Goal: Task Accomplishment & Management: Manage account settings

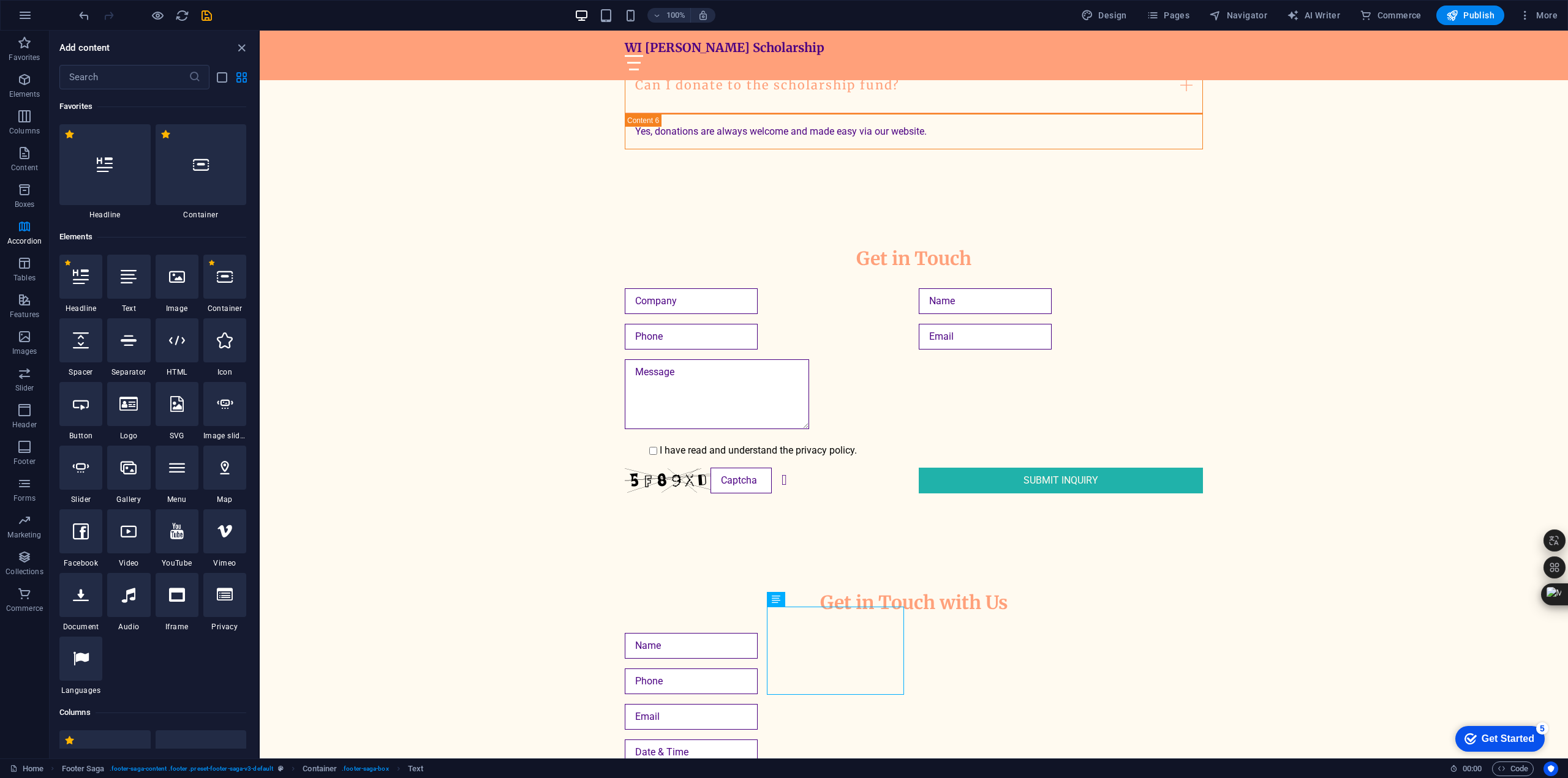
scroll to position [3909, 0]
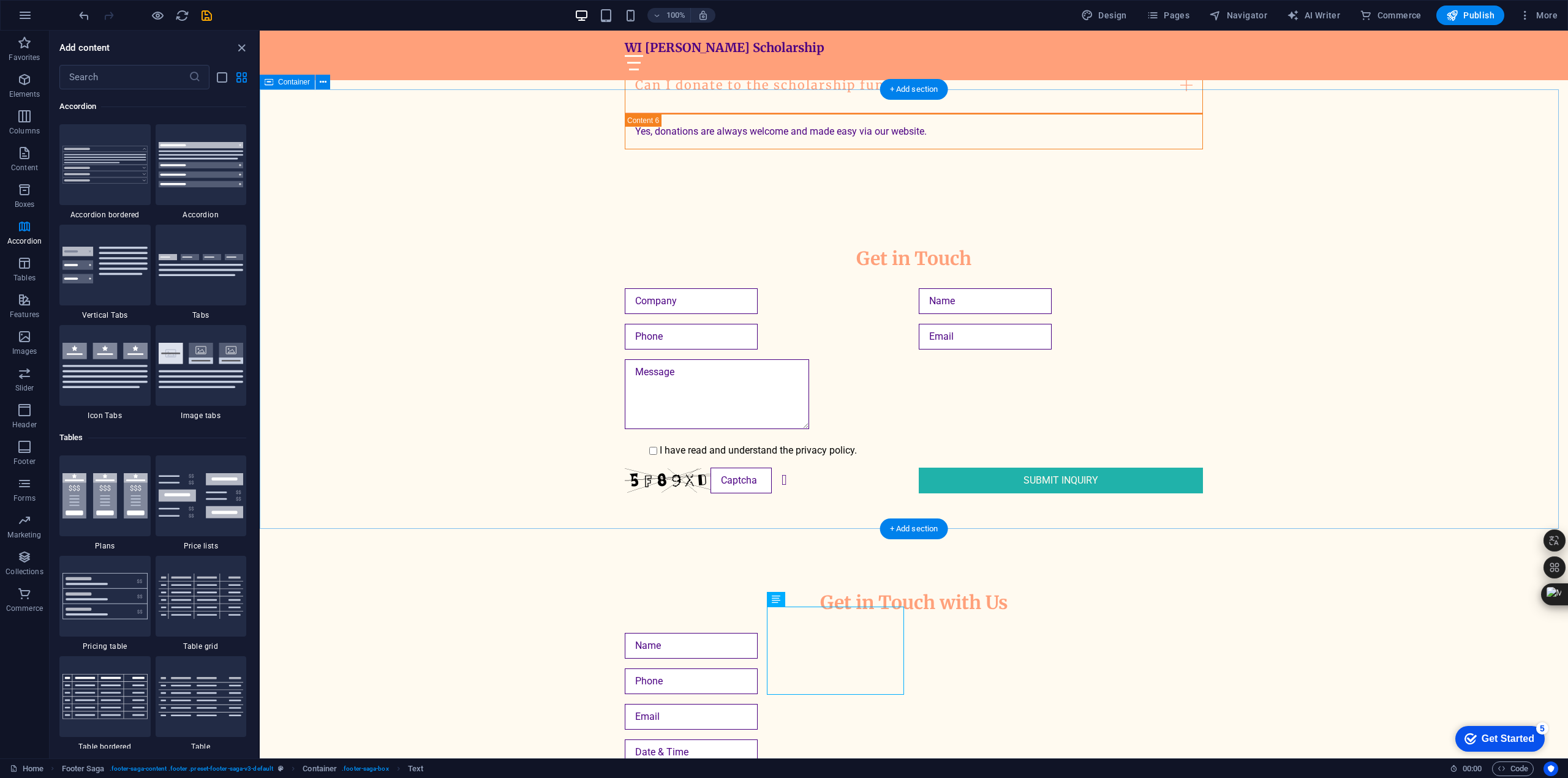
click at [1361, 543] on div "Get in Touch with Us I have read and understand the privacy policy. Unreadable?…" at bounding box center [913, 768] width 1309 height 451
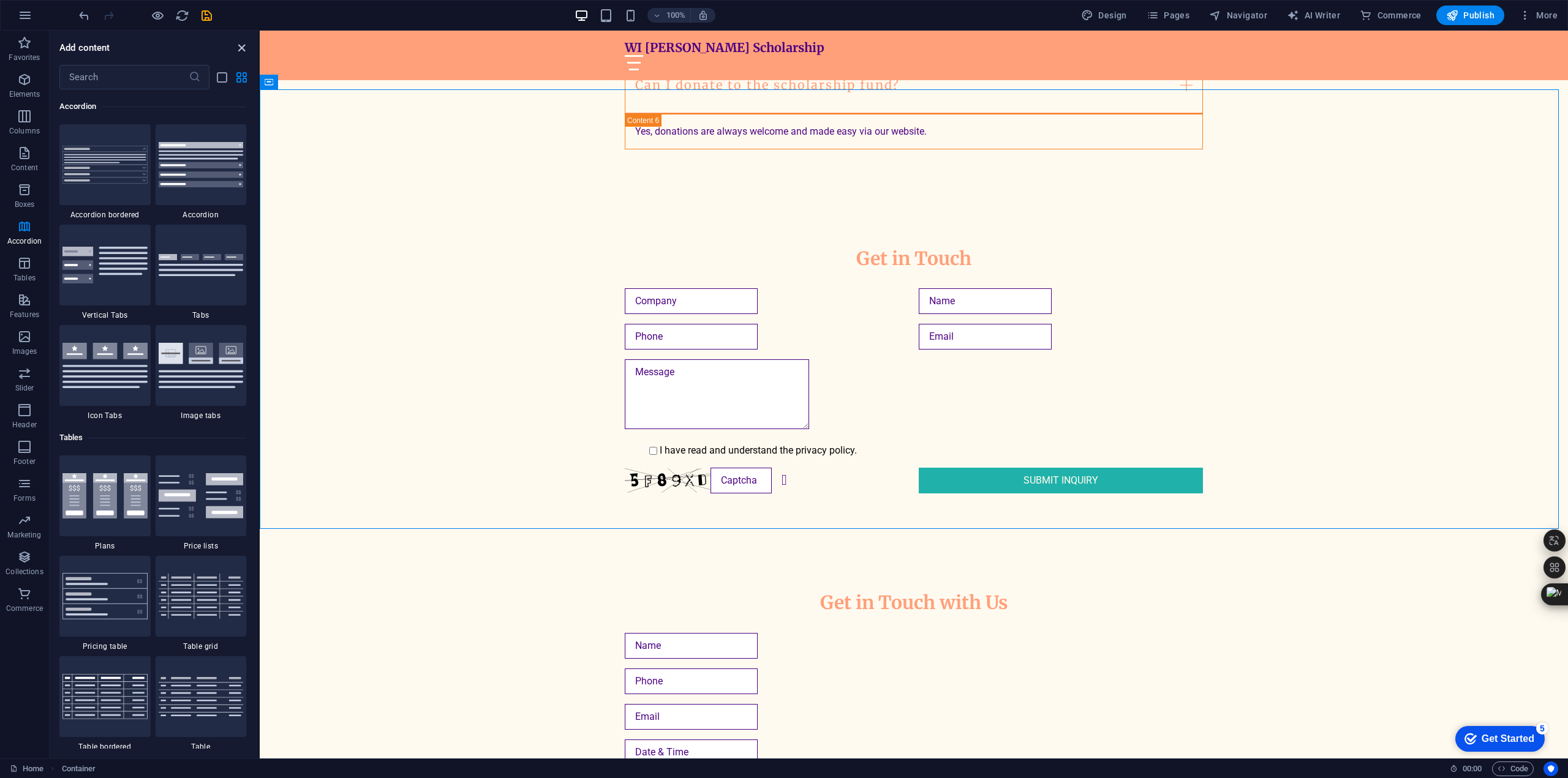
click at [247, 46] on icon "close panel" at bounding box center [241, 48] width 14 height 14
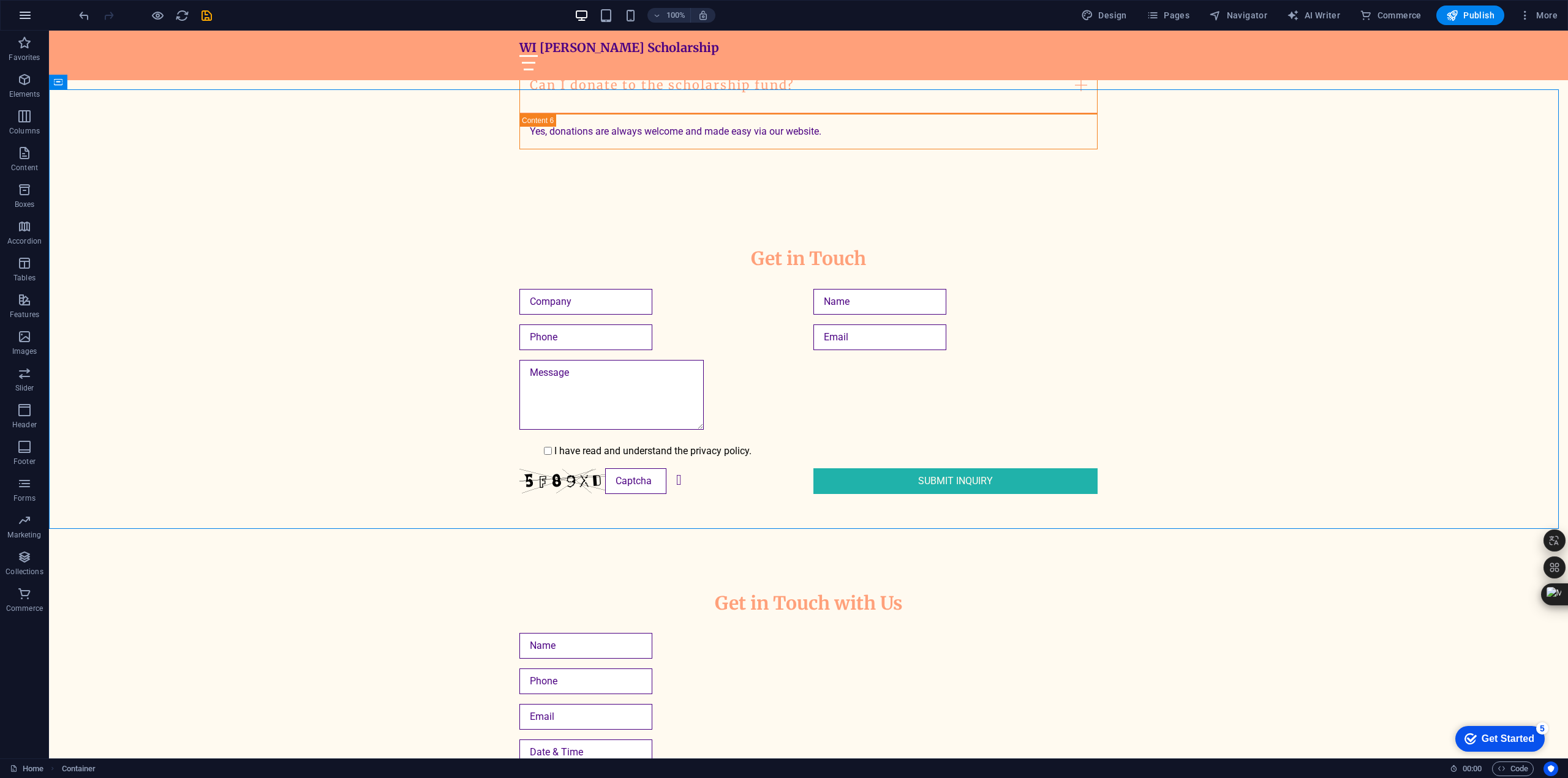
click at [27, 13] on icon "button" at bounding box center [25, 15] width 15 height 15
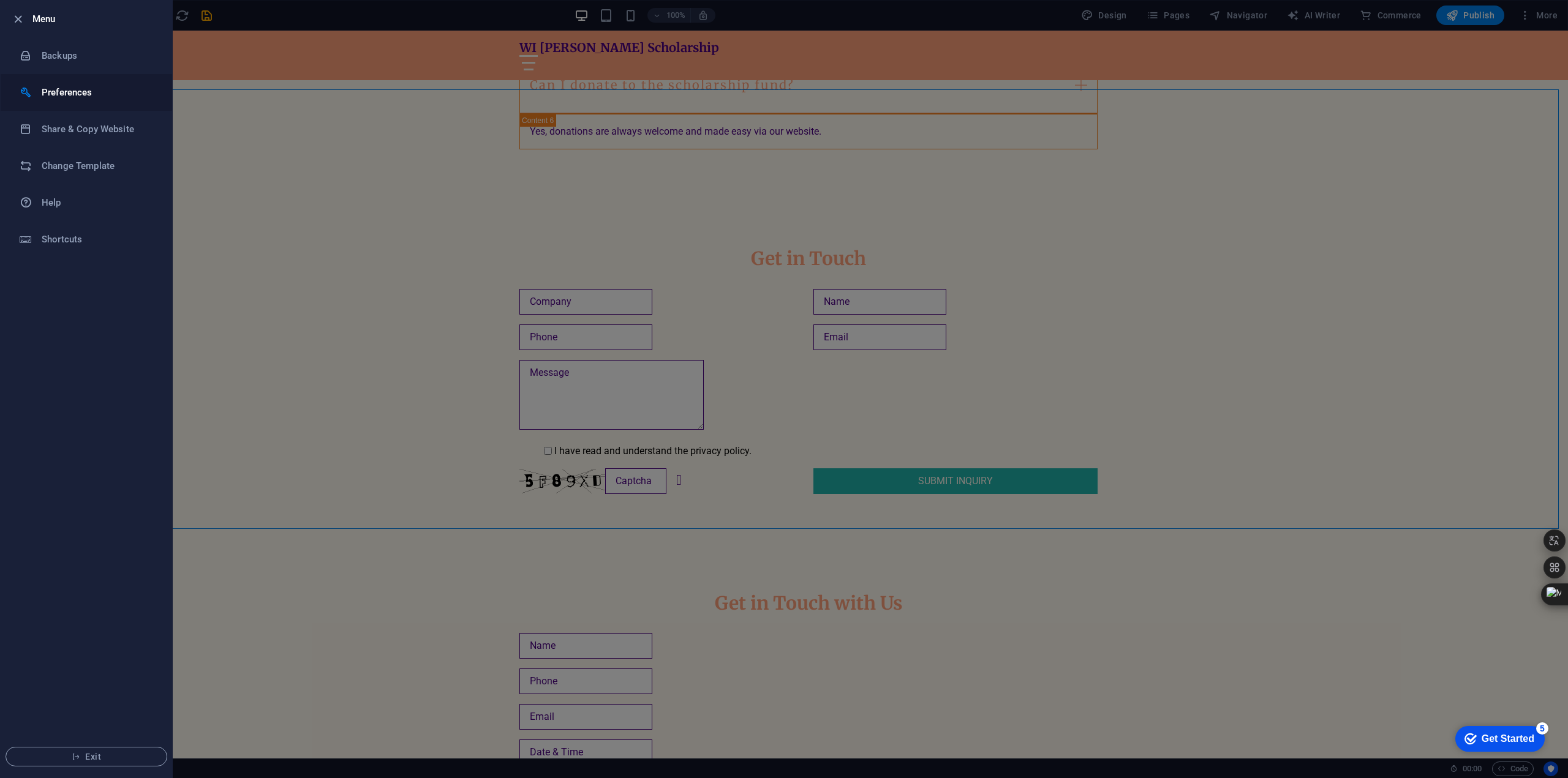
click at [88, 100] on li "Preferences" at bounding box center [87, 92] width 172 height 37
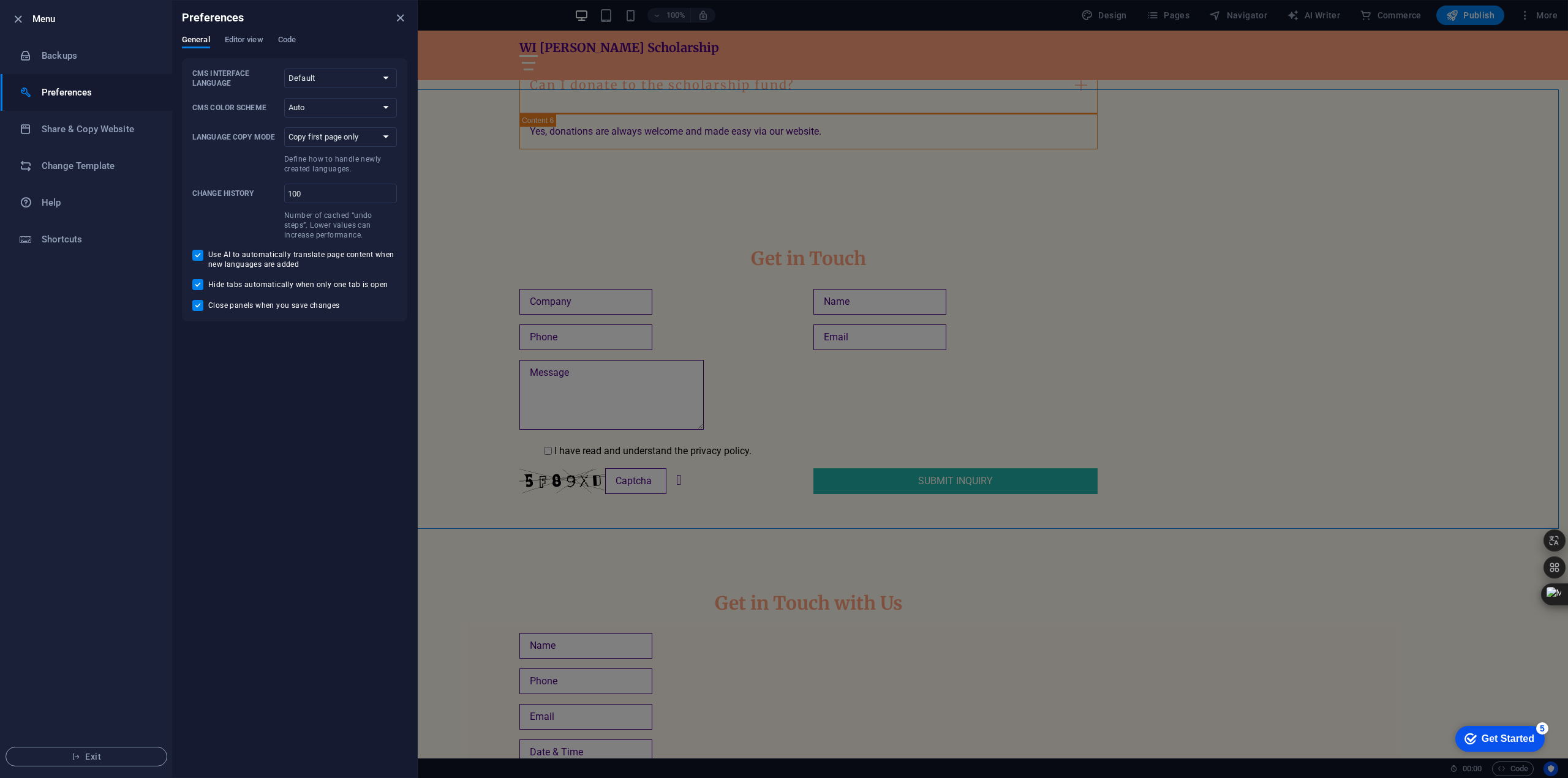
click at [244, 57] on div "General Editor view Code" at bounding box center [295, 46] width 225 height 23
click at [249, 46] on span "Editor view" at bounding box center [244, 41] width 39 height 17
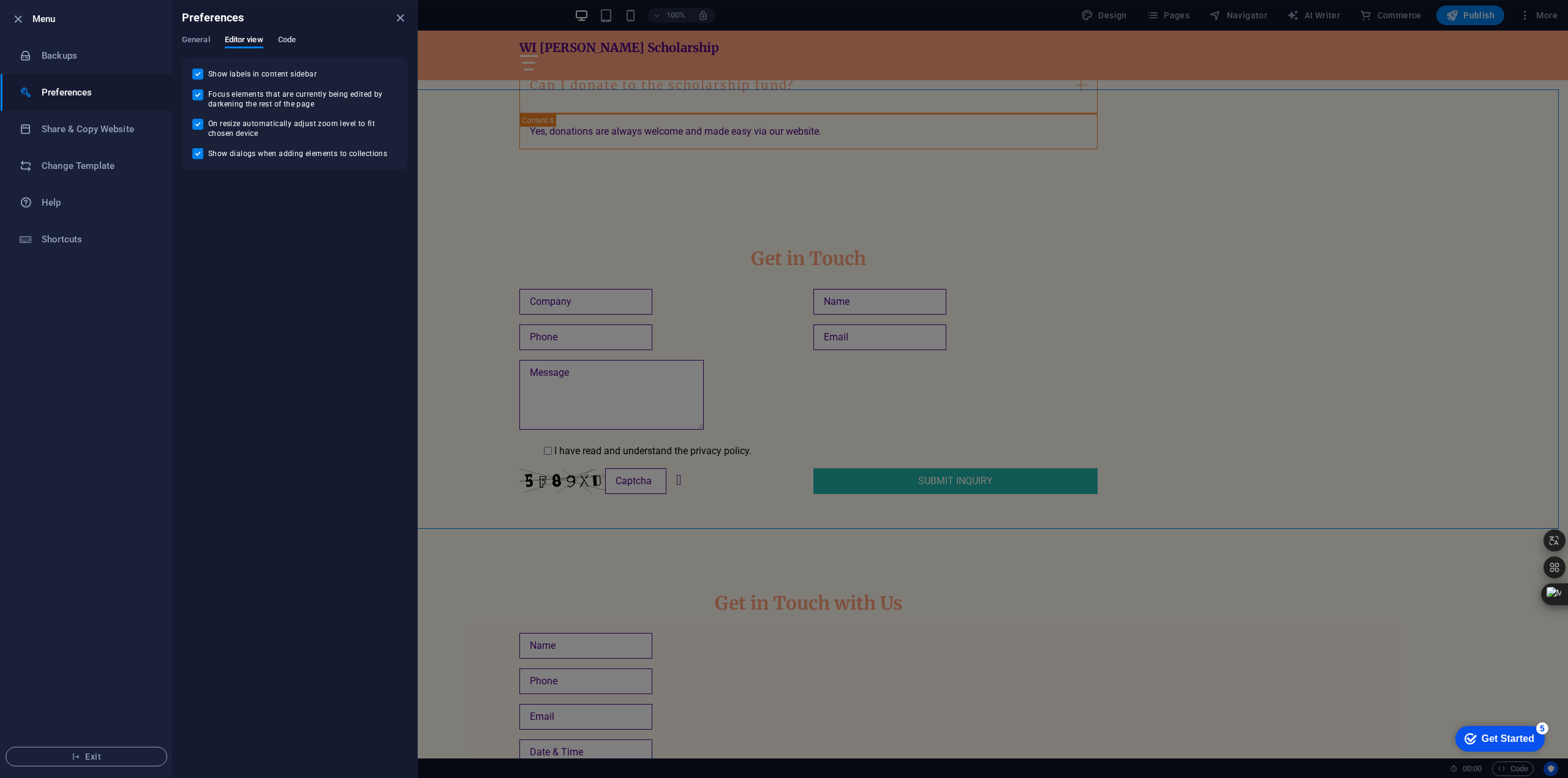
click at [281, 42] on span "Code" at bounding box center [287, 41] width 18 height 17
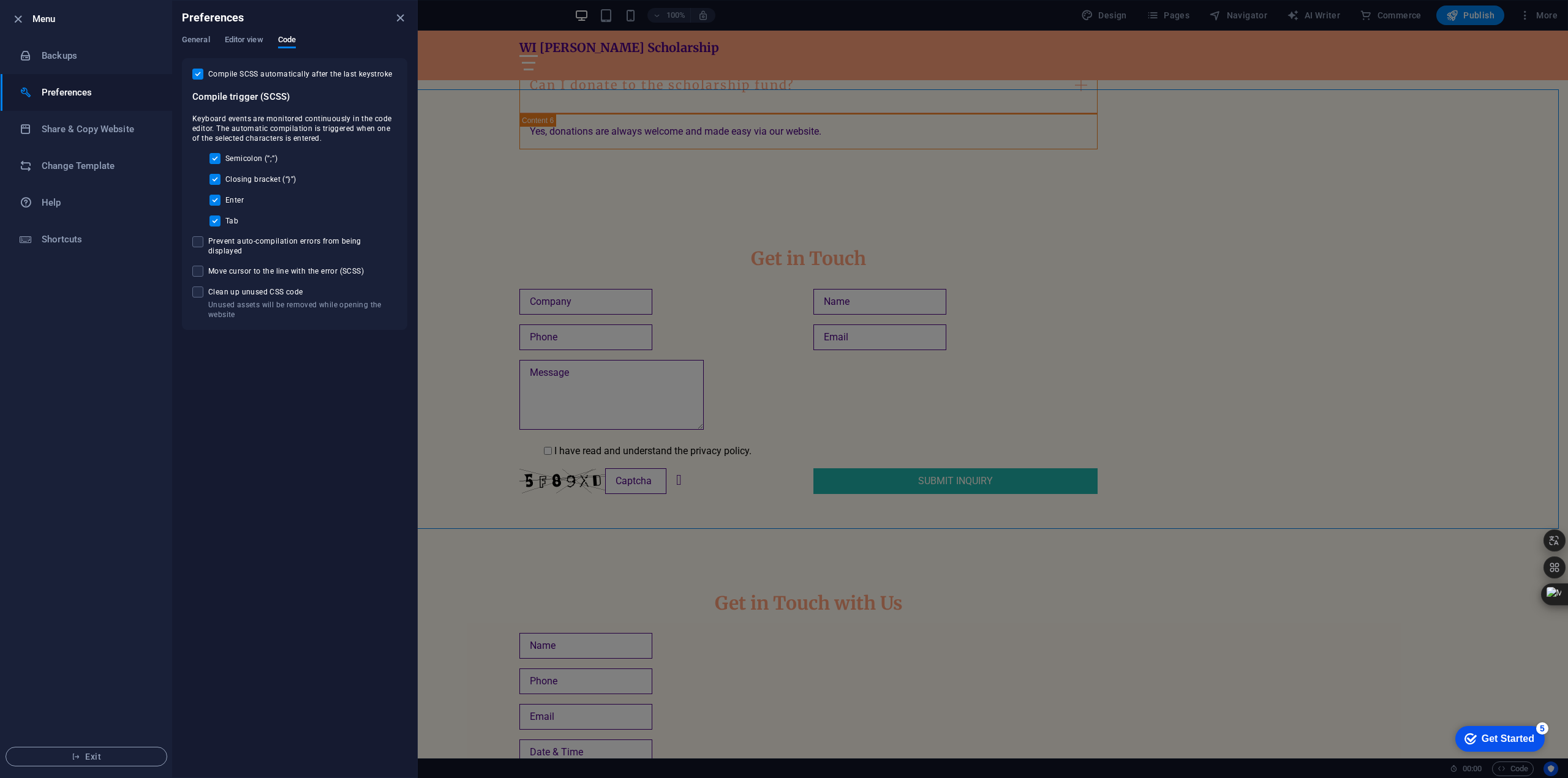
click at [466, 167] on div at bounding box center [784, 389] width 1568 height 778
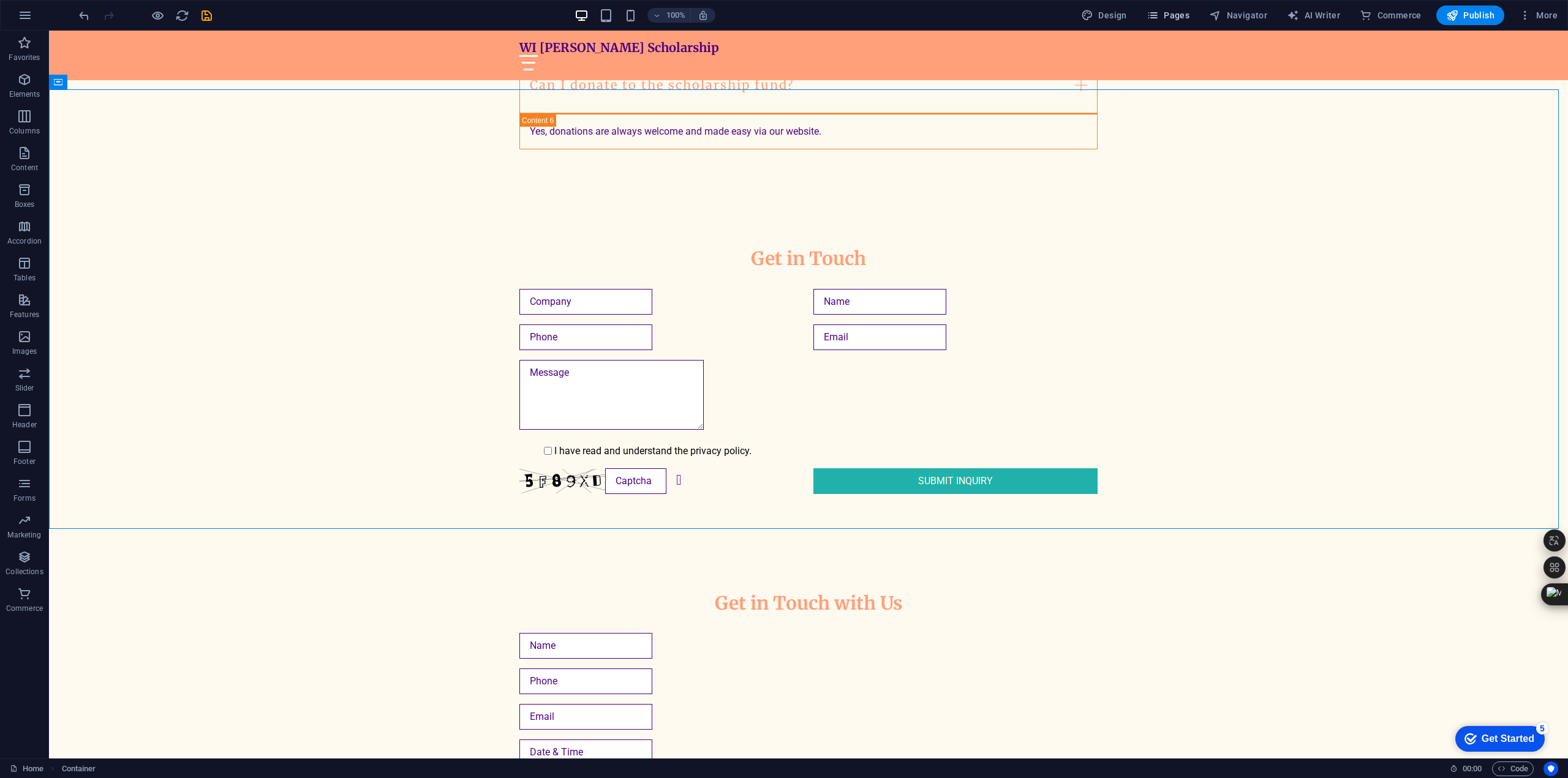
click at [1176, 14] on span "Pages" at bounding box center [1168, 15] width 43 height 12
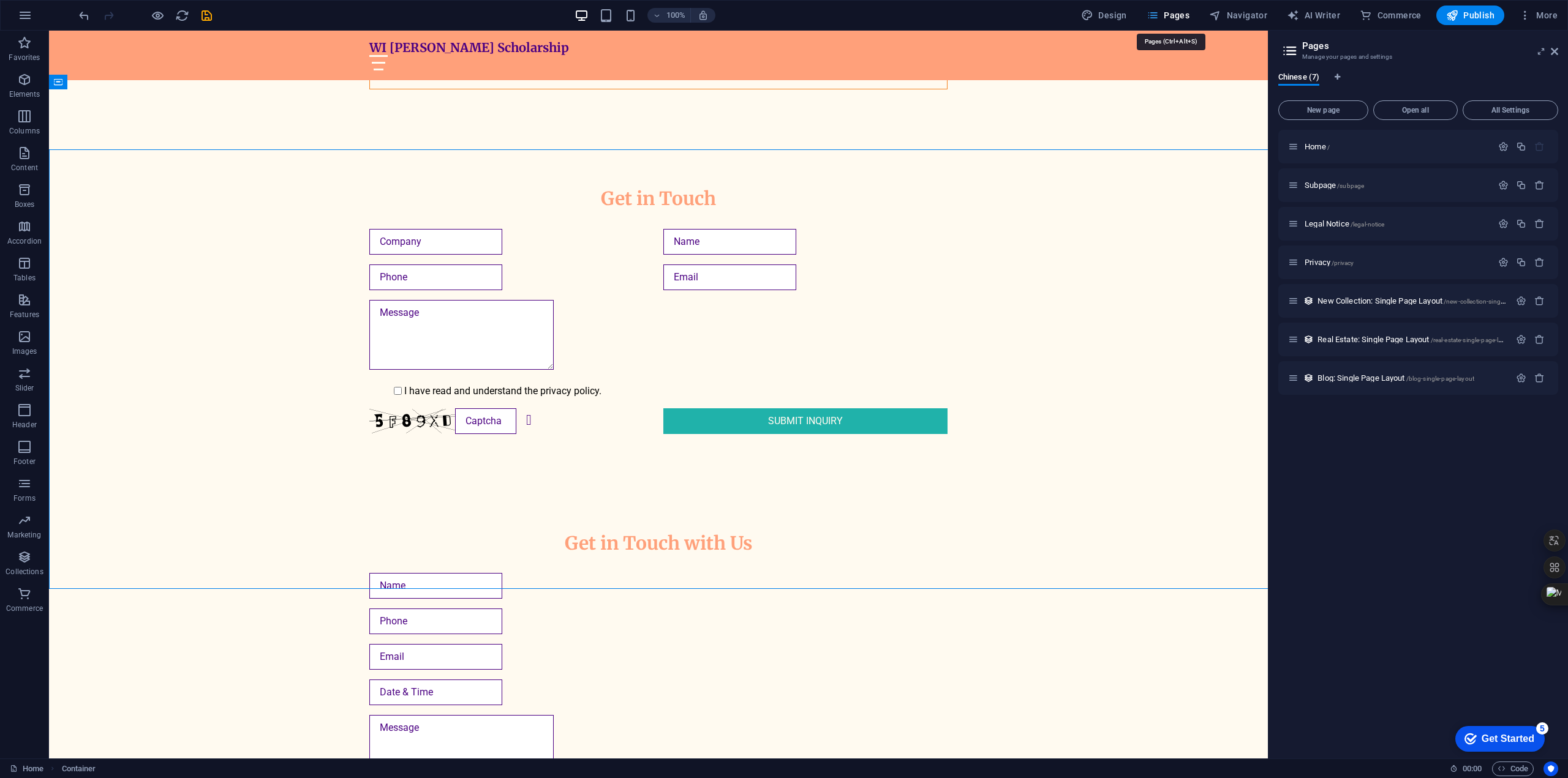
scroll to position [2437, 0]
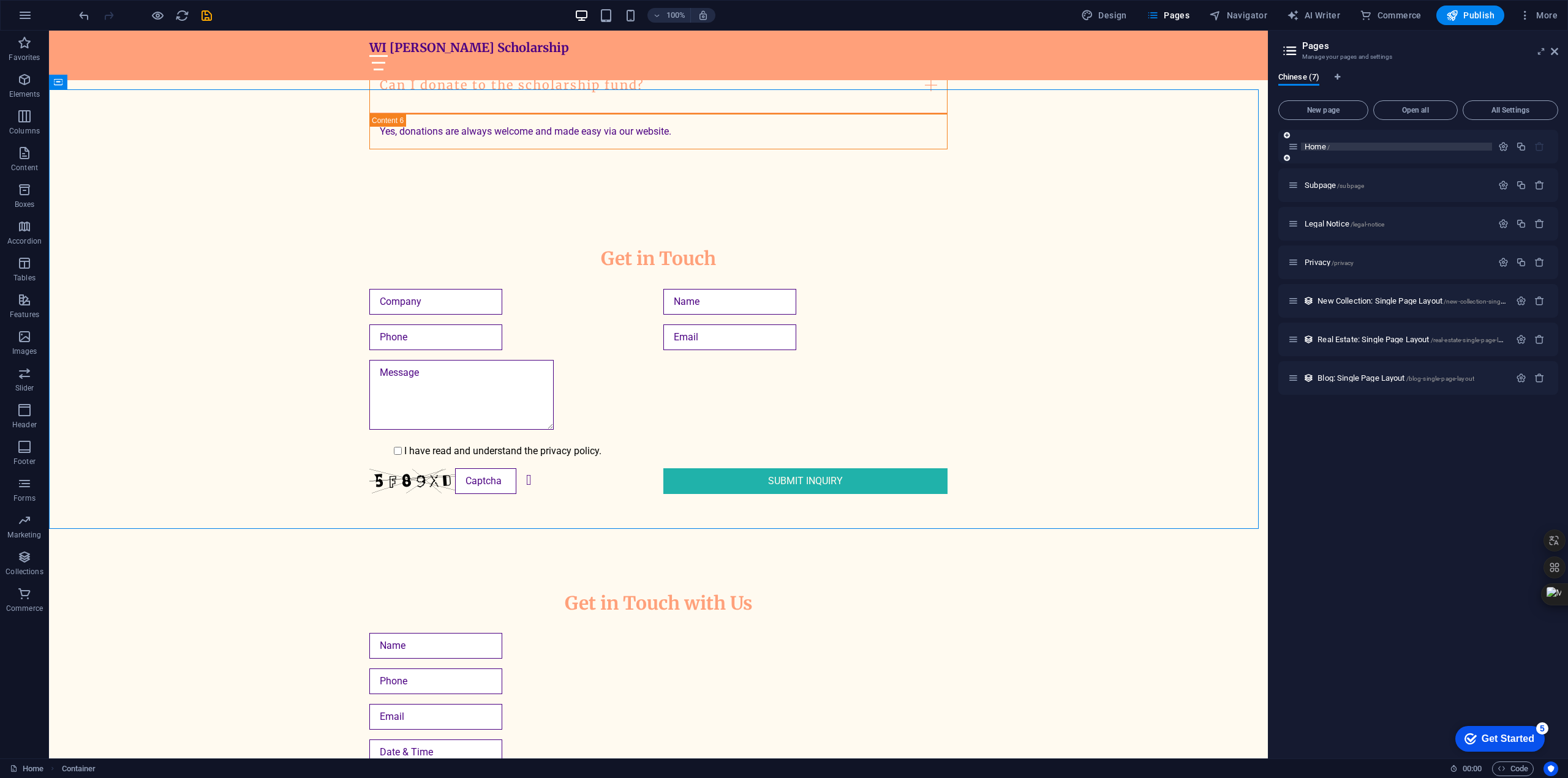
click at [1332, 146] on p "Home /" at bounding box center [1397, 146] width 184 height 8
click at [1339, 76] on icon "Language Tabs" at bounding box center [1338, 77] width 5 height 8
select select "30"
select select "41"
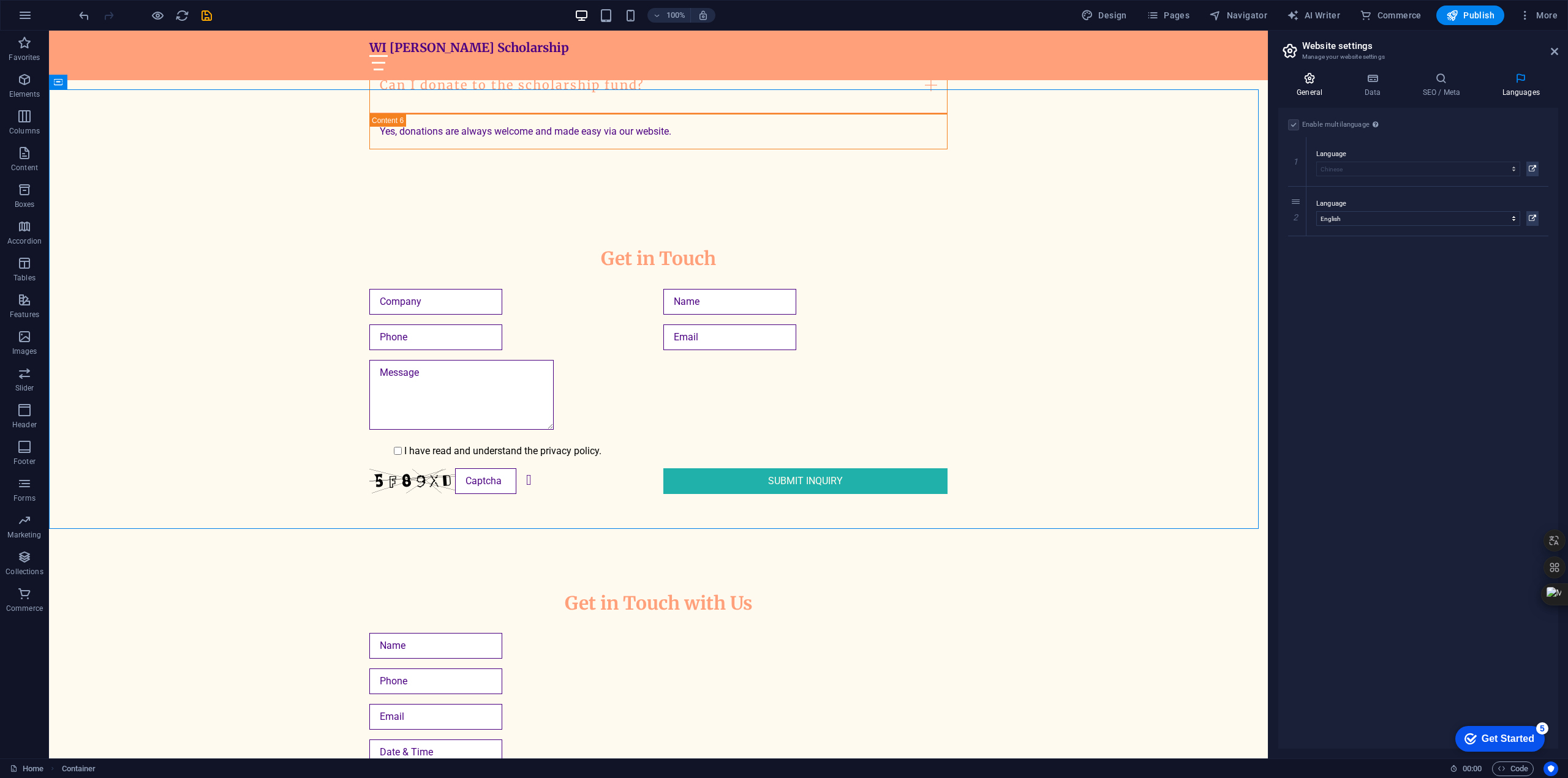
click at [1303, 82] on icon at bounding box center [1309, 78] width 63 height 12
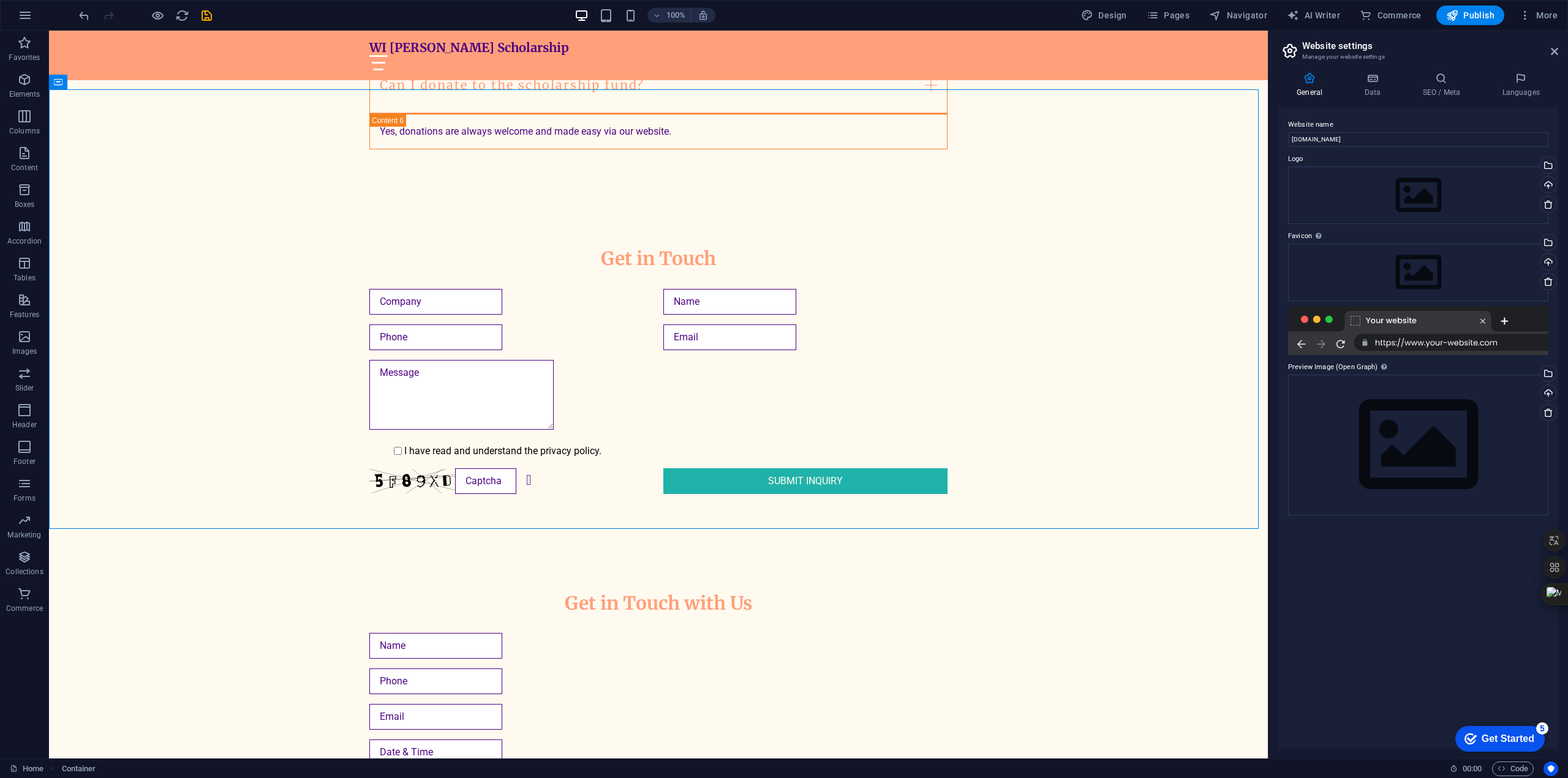
click at [1547, 51] on h2 "Website settings" at bounding box center [1431, 46] width 256 height 11
click at [1553, 51] on icon at bounding box center [1554, 51] width 8 height 9
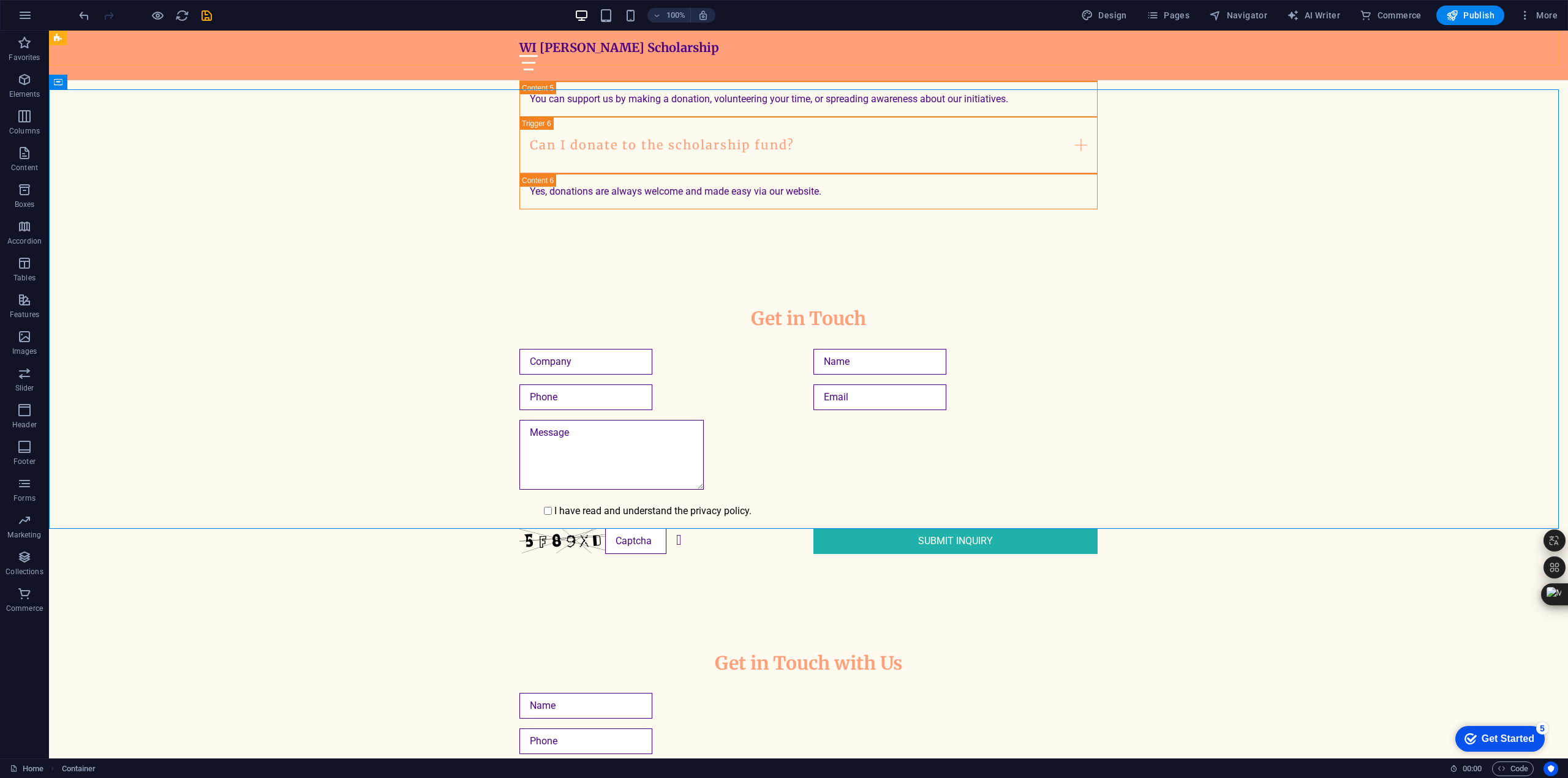
scroll to position [2496, 0]
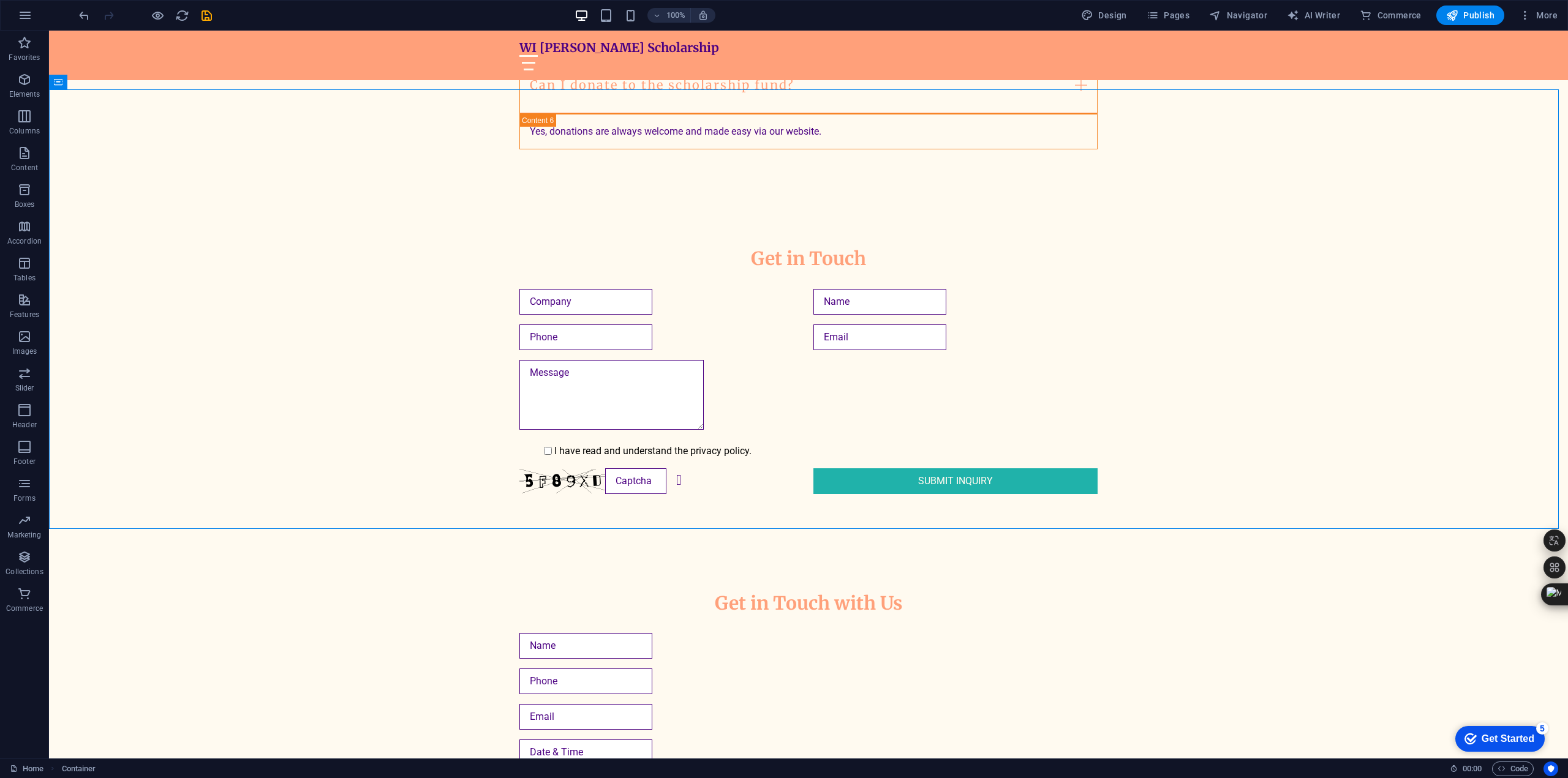
click at [166, 15] on div at bounding box center [145, 15] width 137 height 20
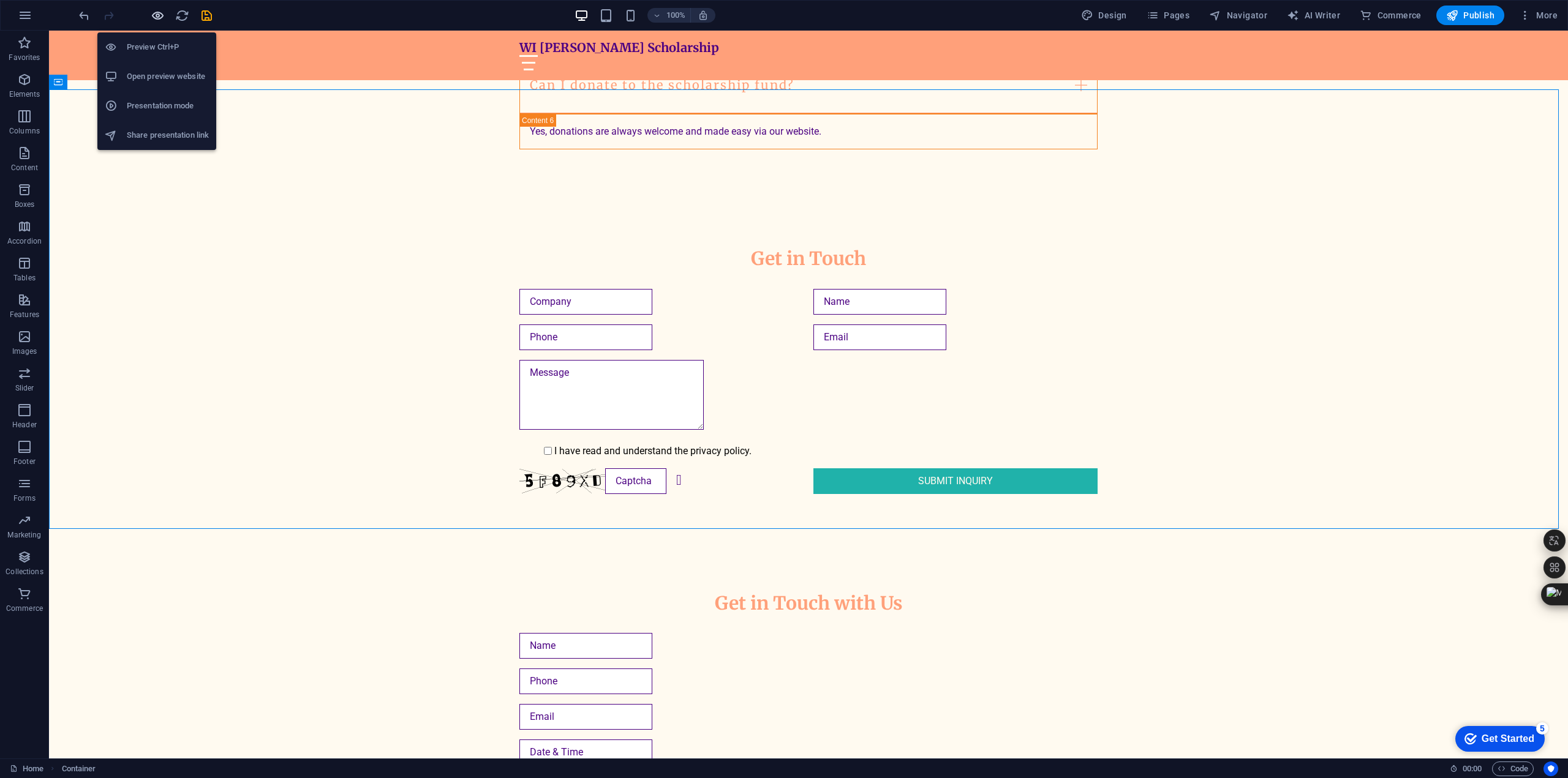
click at [163, 15] on icon "button" at bounding box center [157, 15] width 14 height 14
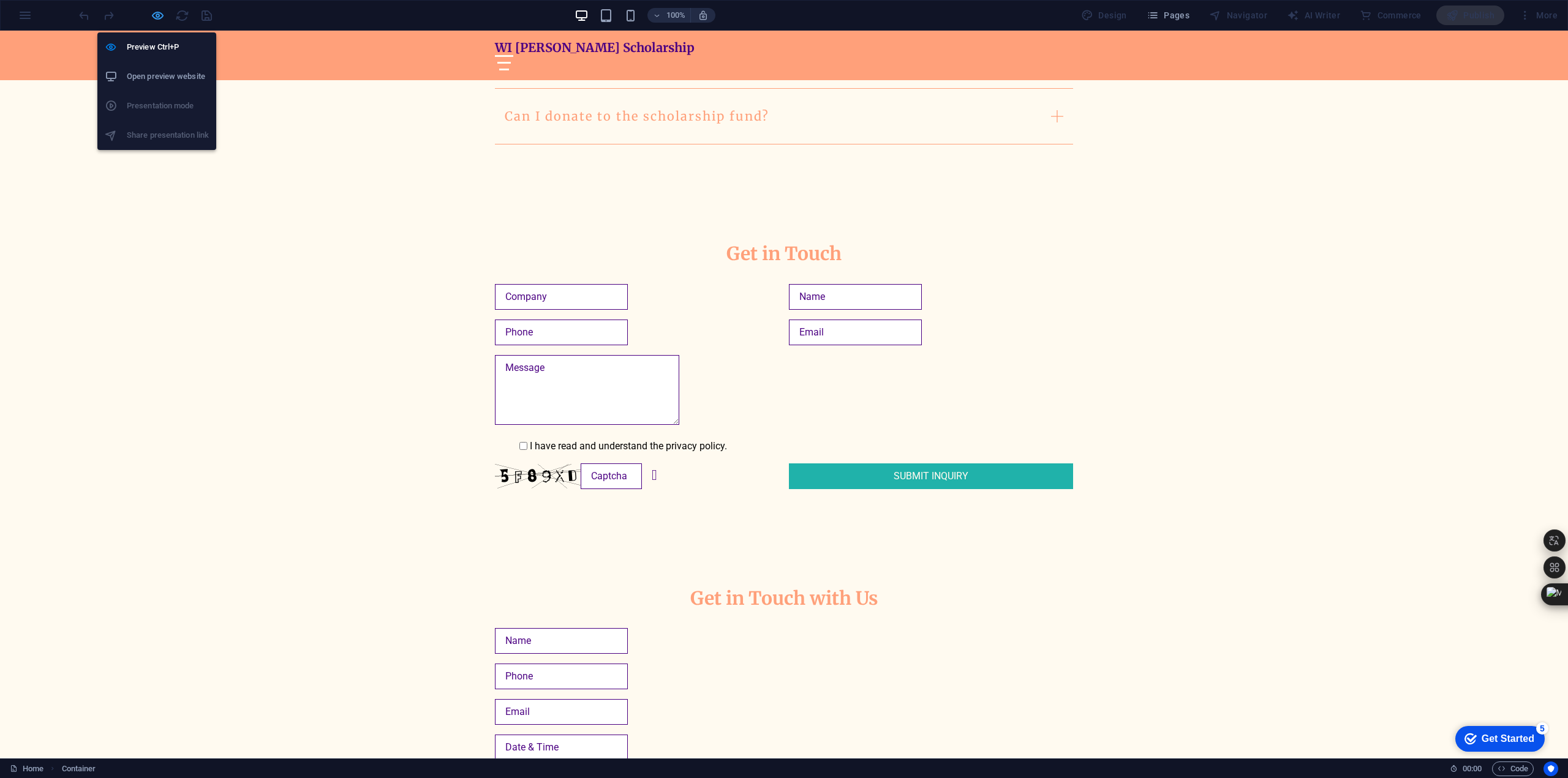
click at [163, 15] on icon "button" at bounding box center [157, 15] width 14 height 14
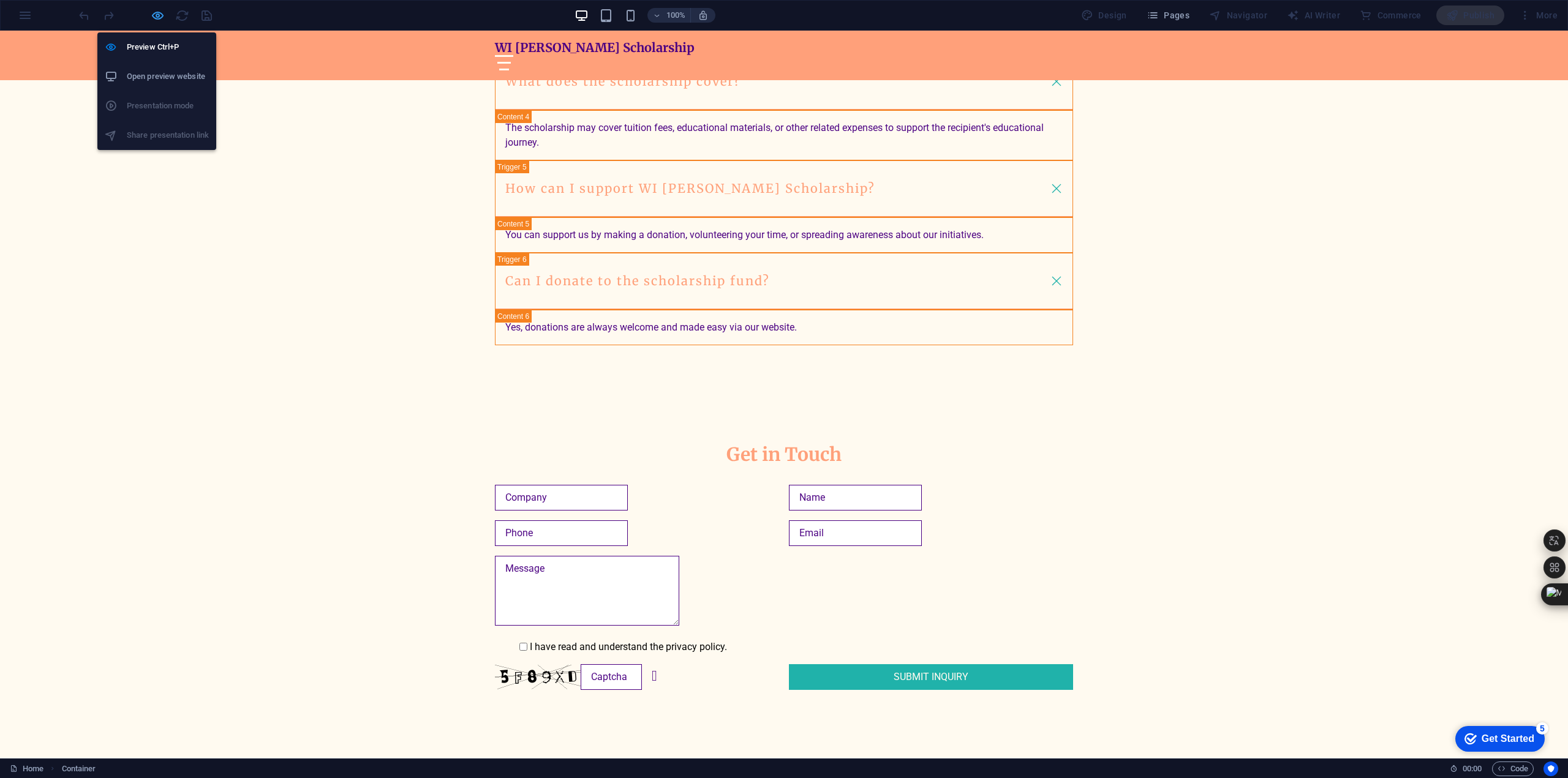
scroll to position [2496, 0]
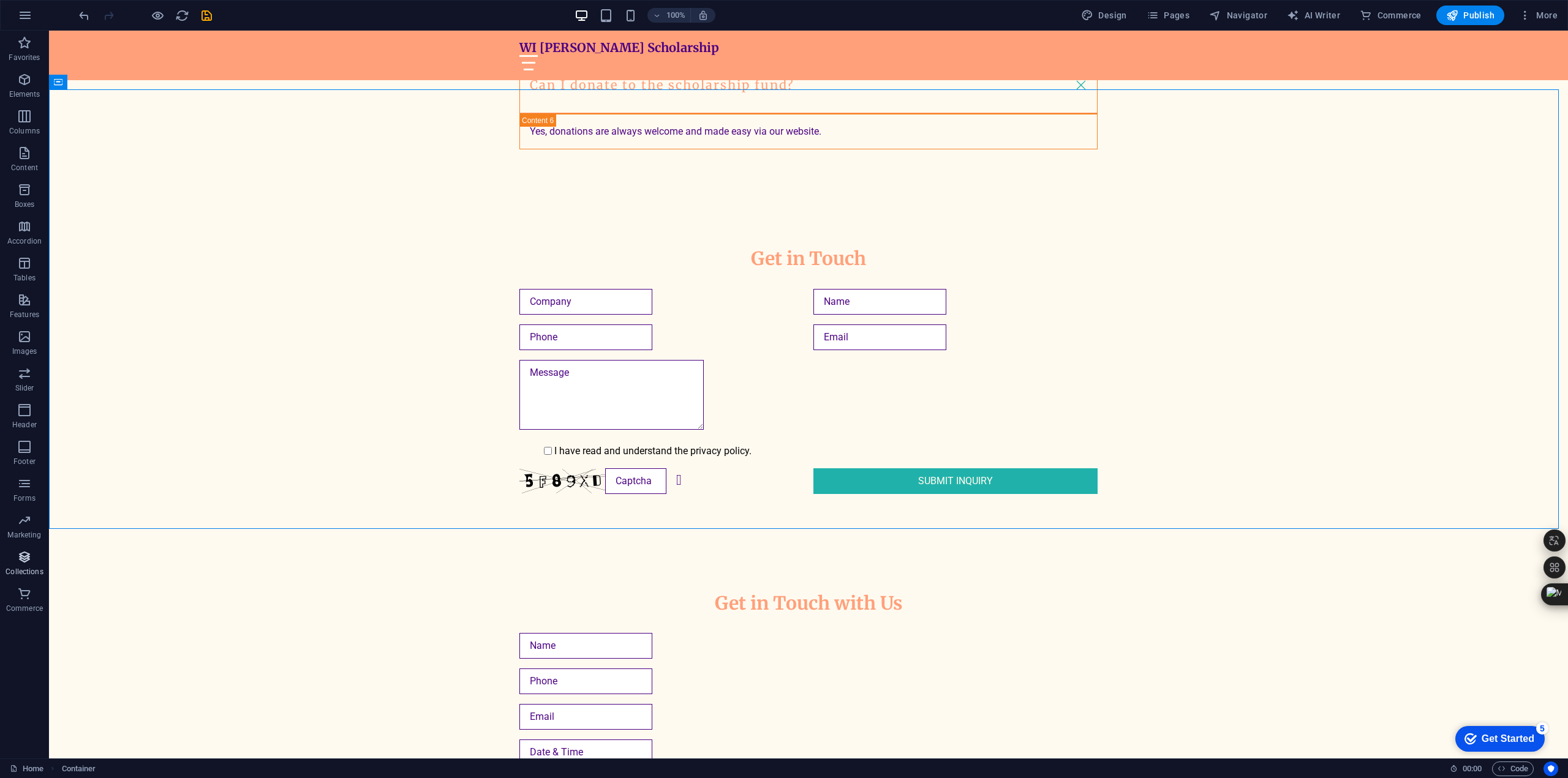
click at [20, 565] on span "Collections" at bounding box center [24, 564] width 49 height 29
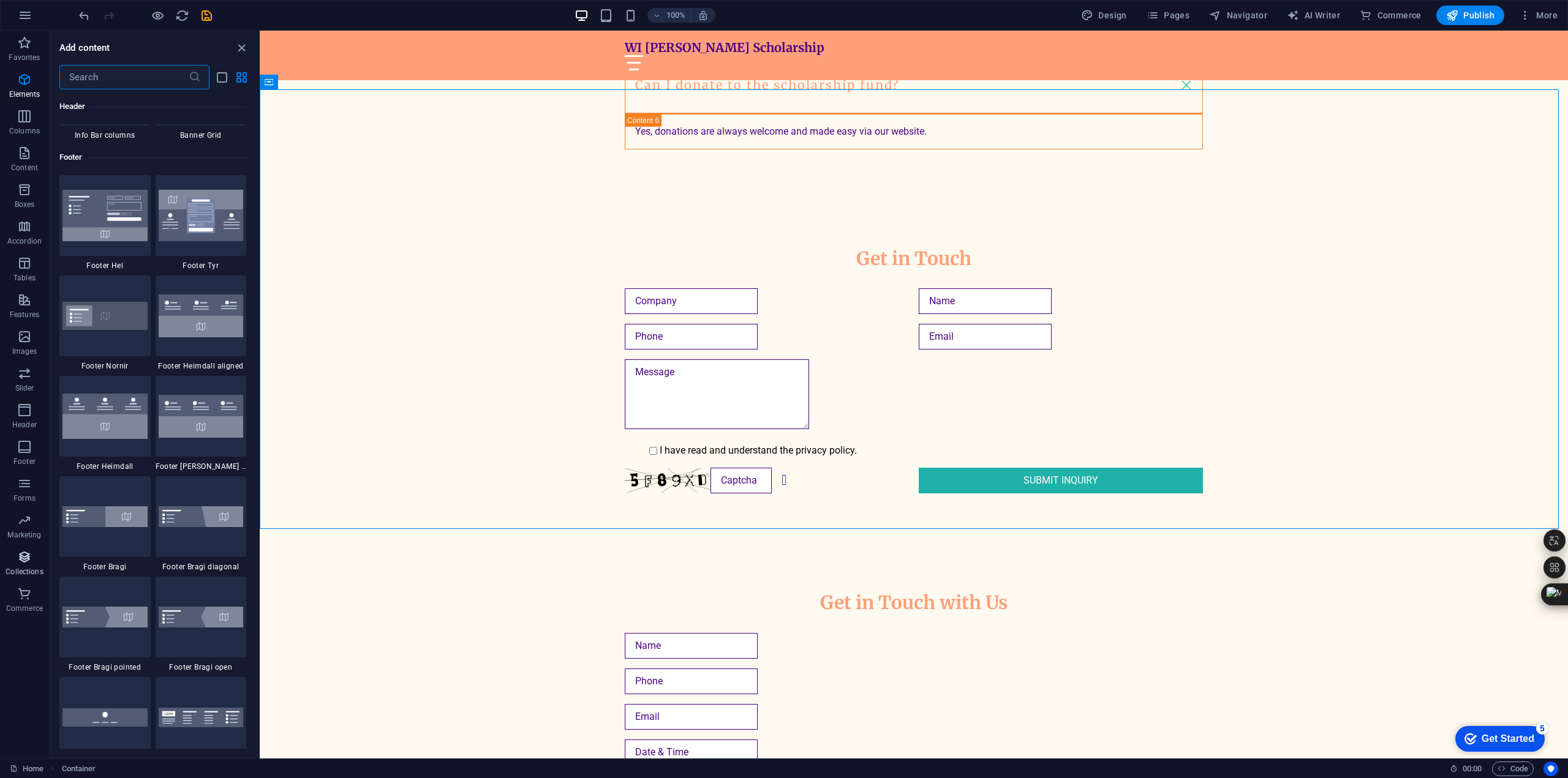
scroll to position [11208, 0]
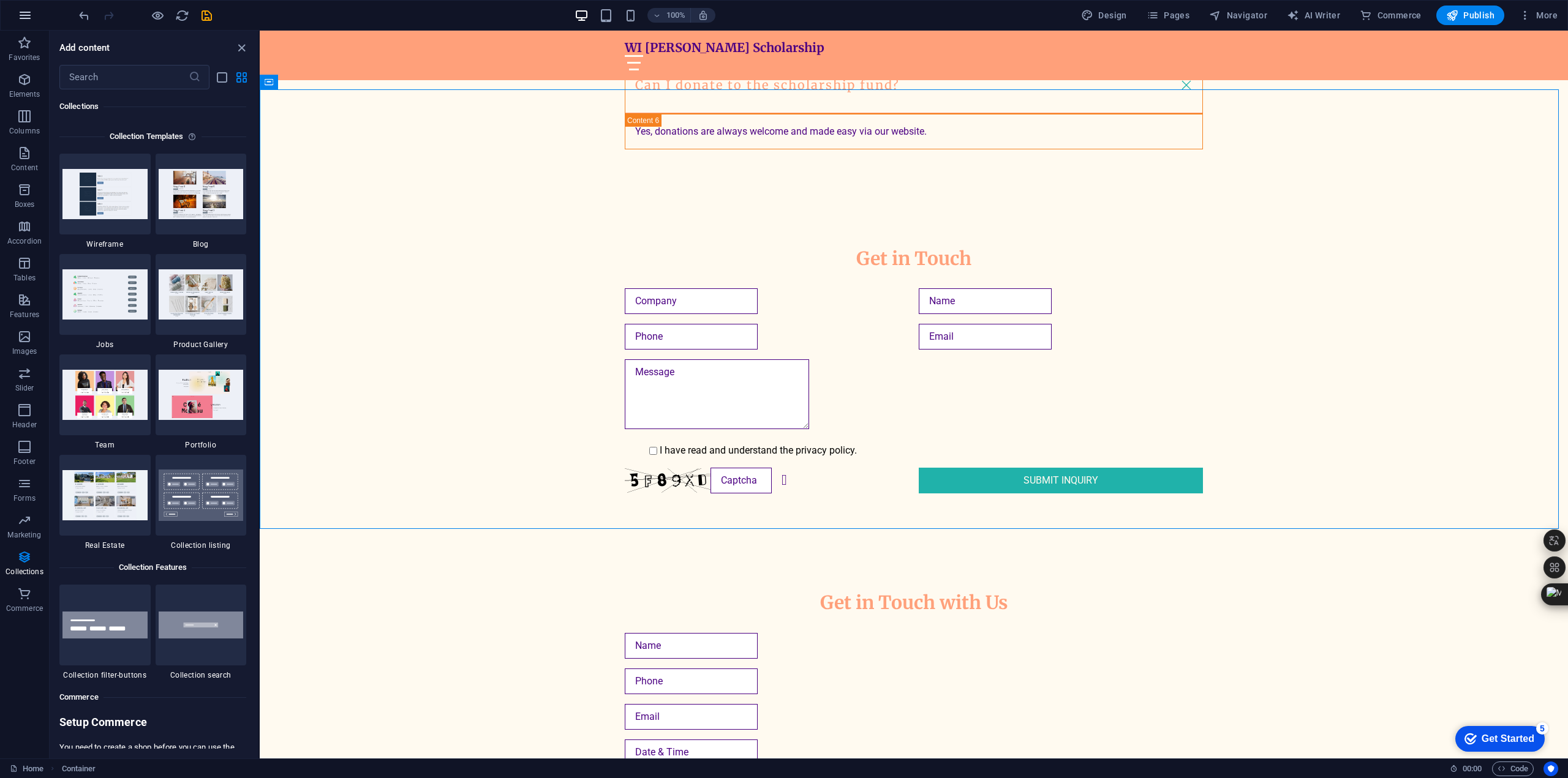
click at [23, 15] on icon "button" at bounding box center [25, 15] width 15 height 15
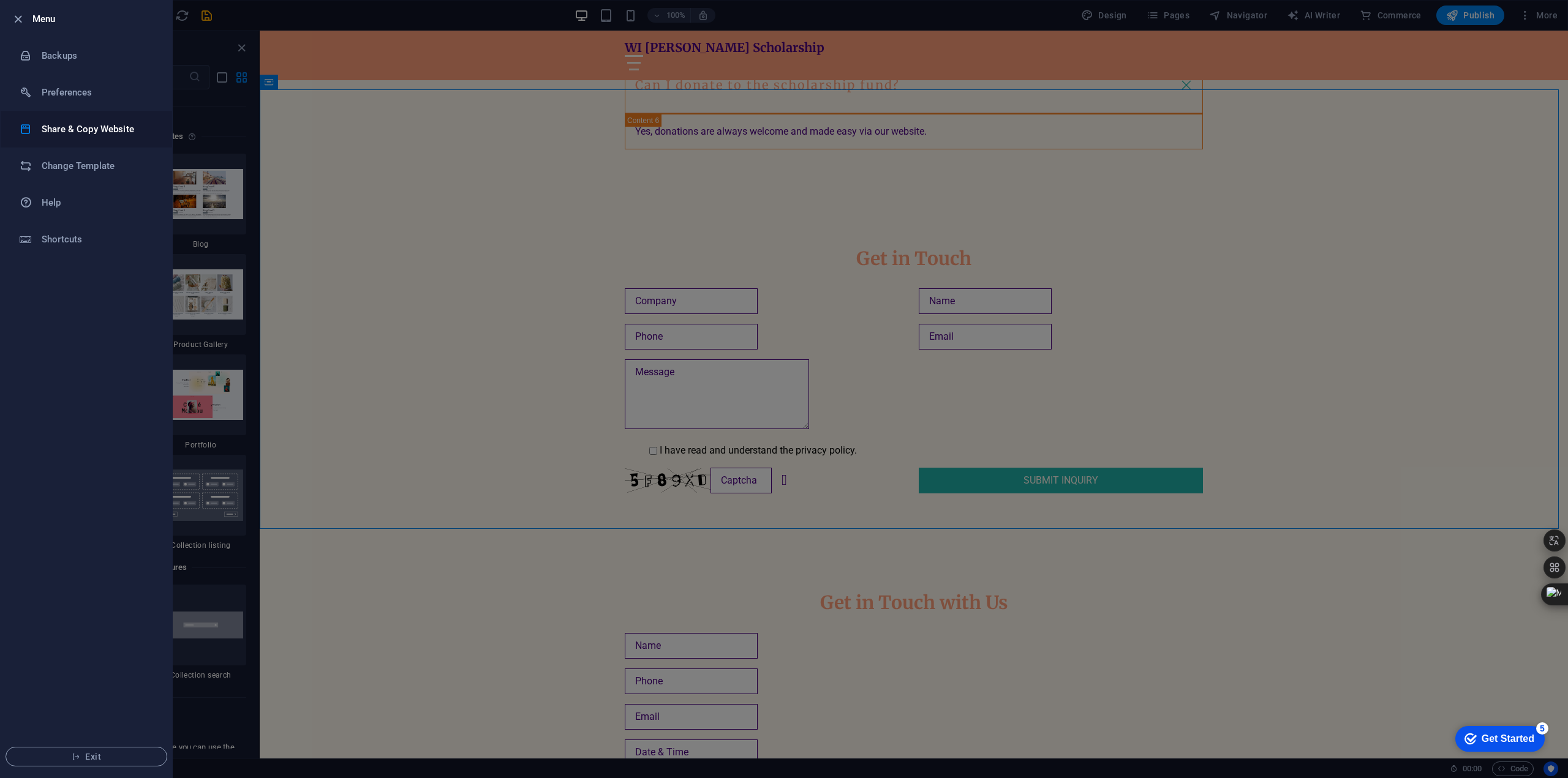
click at [101, 127] on h6 "Share & Copy Website" at bounding box center [98, 129] width 113 height 15
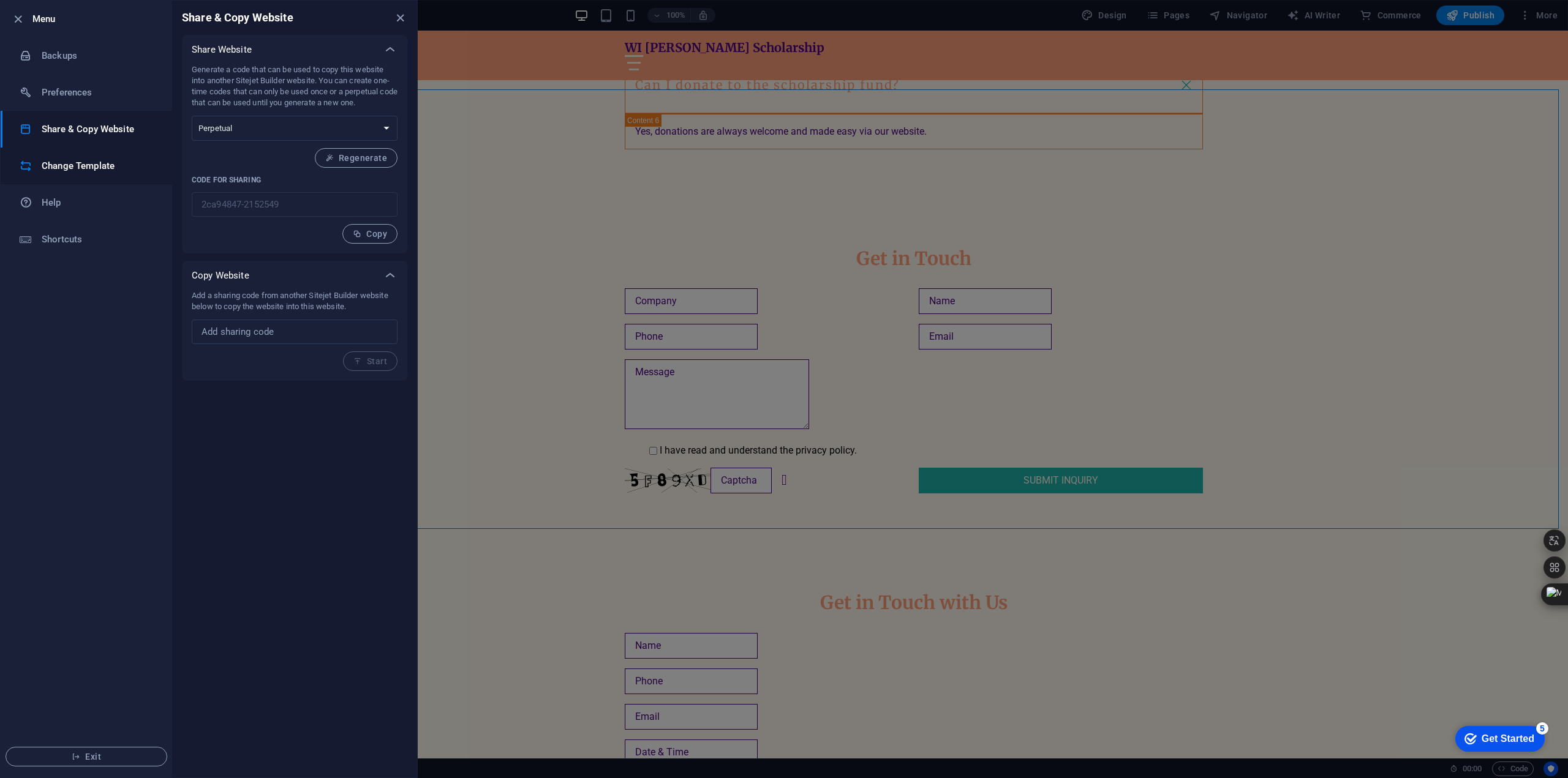
click at [97, 159] on h6 "Change Template" at bounding box center [98, 166] width 113 height 15
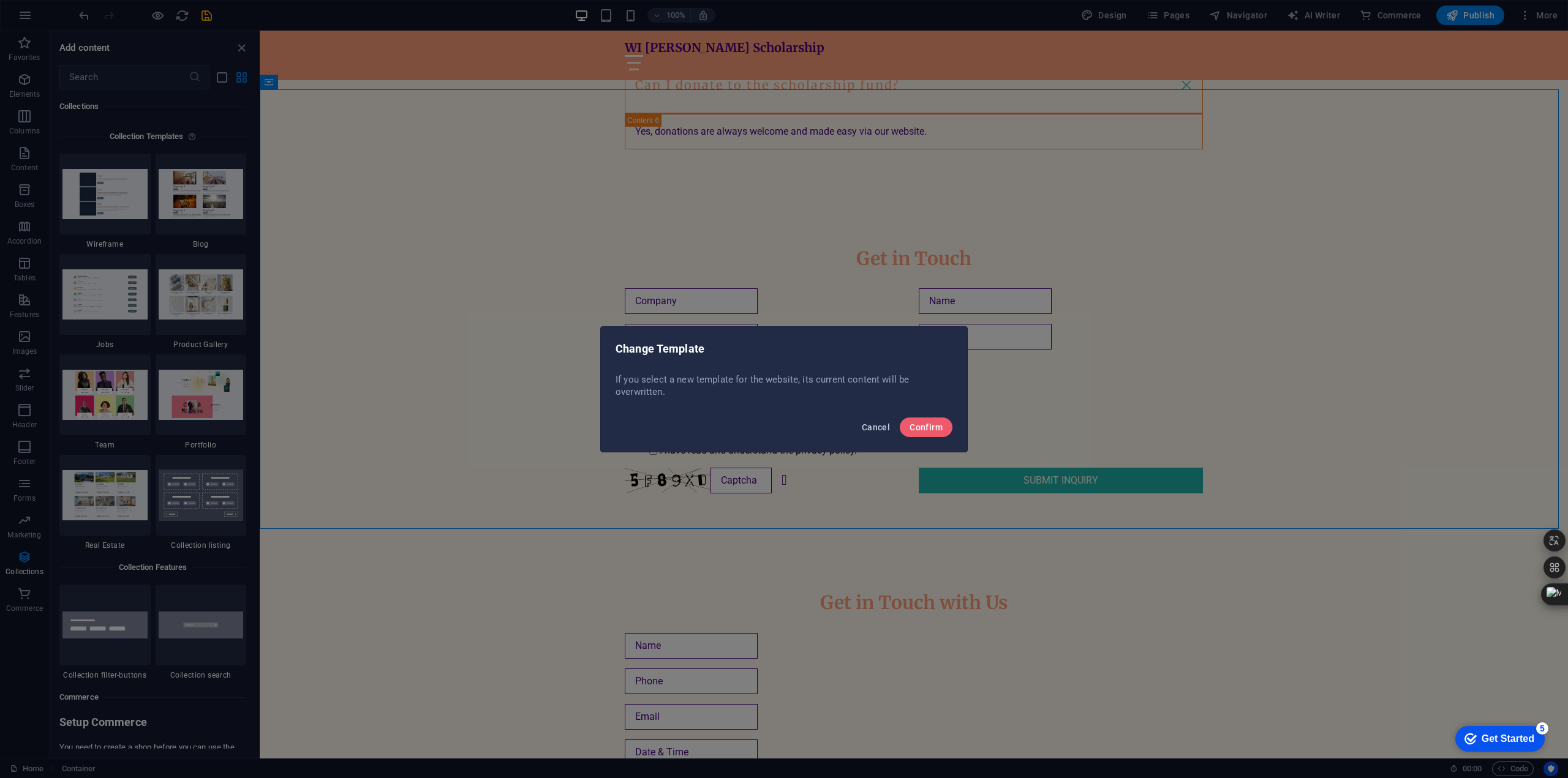
click at [867, 426] on span "Cancel" at bounding box center [876, 427] width 28 height 9
